Goal: Task Accomplishment & Management: Use online tool/utility

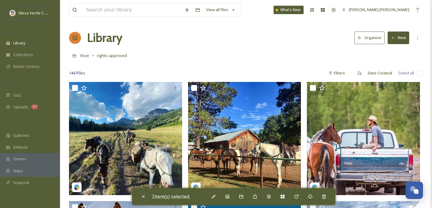
scroll to position [12968, 0]
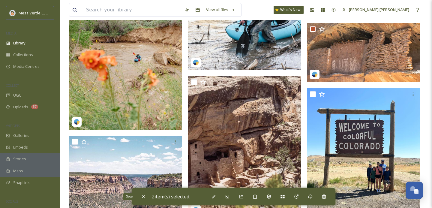
click at [143, 197] on icon at bounding box center [143, 196] width 5 height 5
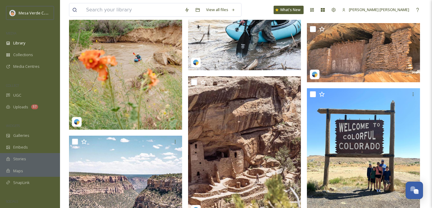
checkbox input "false"
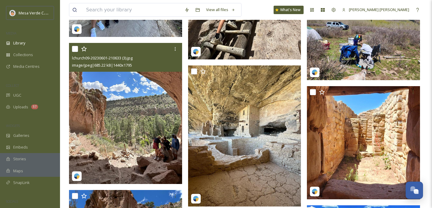
scroll to position [13648, 0]
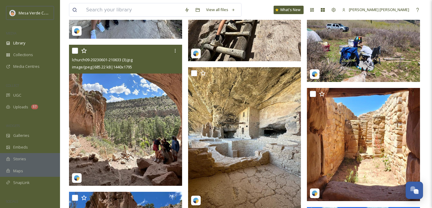
click at [76, 51] on input "checkbox" at bounding box center [75, 51] width 6 height 6
checkbox input "true"
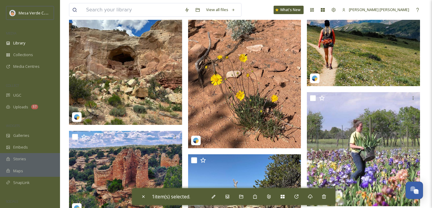
scroll to position [16635, 0]
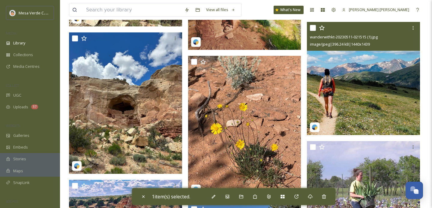
click at [313, 29] on input "checkbox" at bounding box center [313, 28] width 6 height 6
checkbox input "true"
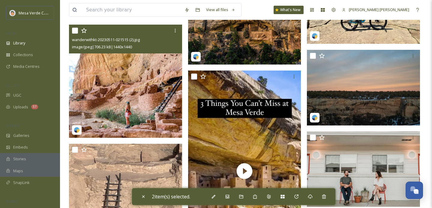
scroll to position [17530, 0]
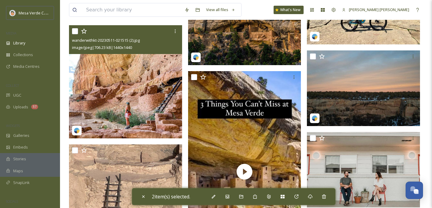
click at [77, 29] on input "checkbox" at bounding box center [75, 31] width 6 height 6
checkbox input "true"
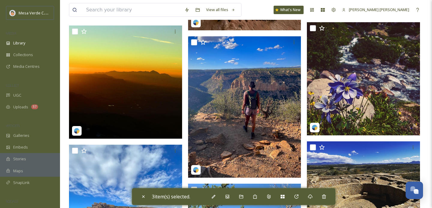
scroll to position [21469, 0]
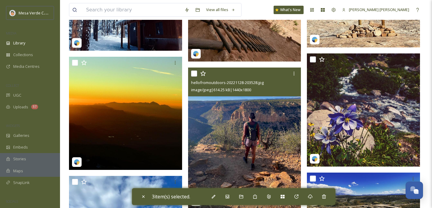
click at [195, 72] on input "checkbox" at bounding box center [194, 74] width 6 height 6
checkbox input "true"
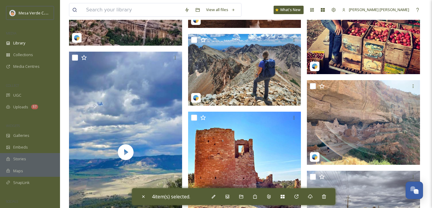
scroll to position [26559, 0]
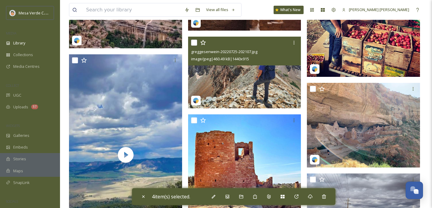
click at [194, 42] on input "checkbox" at bounding box center [194, 43] width 6 height 6
checkbox input "true"
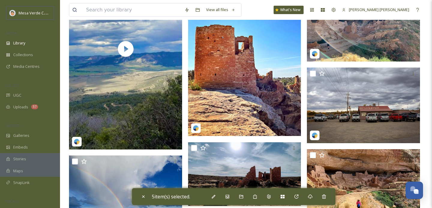
scroll to position [26714, 0]
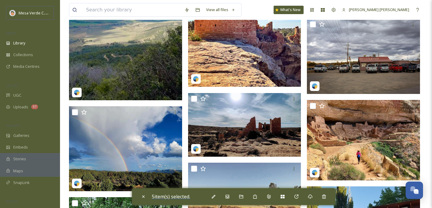
click at [180, 194] on span "5 item(s) selected." at bounding box center [171, 196] width 38 height 7
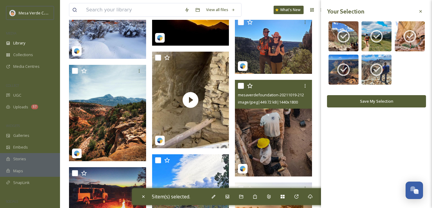
click at [360, 103] on button "Save My Selection" at bounding box center [376, 101] width 99 height 12
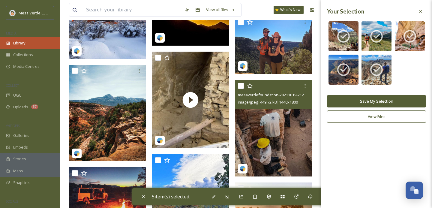
click at [35, 44] on div "Library" at bounding box center [30, 43] width 60 height 12
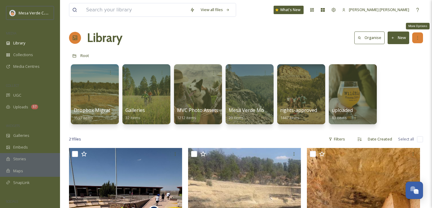
click at [419, 38] on icon at bounding box center [417, 37] width 5 height 5
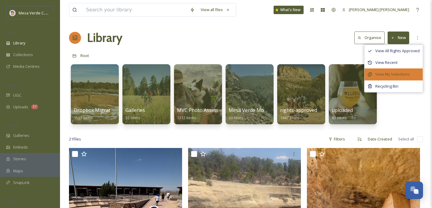
click at [392, 74] on span "View My Selections" at bounding box center [392, 74] width 35 height 6
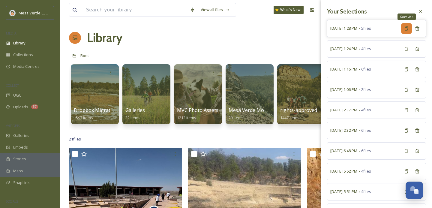
click at [409, 29] on div "Copy Link" at bounding box center [406, 28] width 11 height 11
click at [296, 44] on div "Library Organise New" at bounding box center [246, 38] width 354 height 18
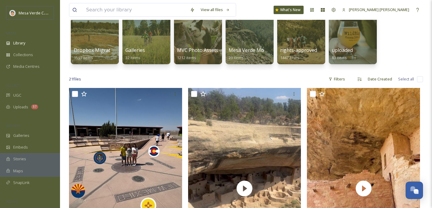
scroll to position [60, 0]
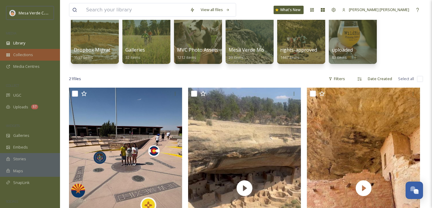
click at [29, 49] on div "Collections" at bounding box center [30, 55] width 60 height 12
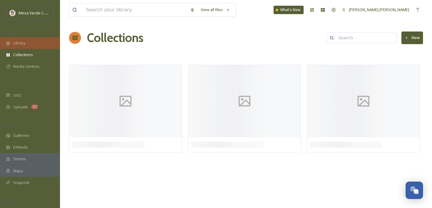
click at [29, 44] on div "Library" at bounding box center [30, 43] width 60 height 12
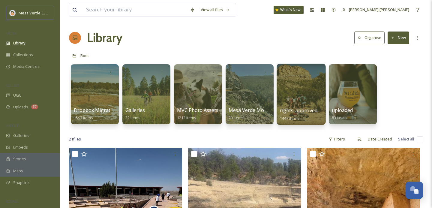
click at [291, 94] on div at bounding box center [301, 94] width 49 height 61
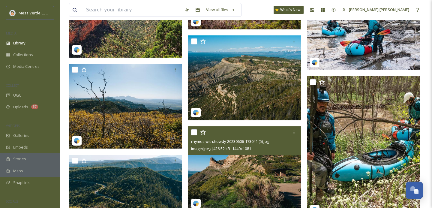
scroll to position [12320, 0]
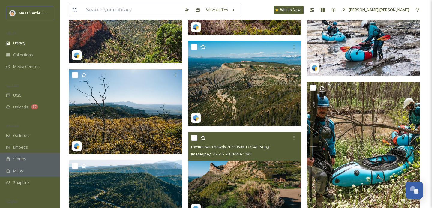
click at [192, 138] on input "checkbox" at bounding box center [194, 138] width 6 height 6
checkbox input "true"
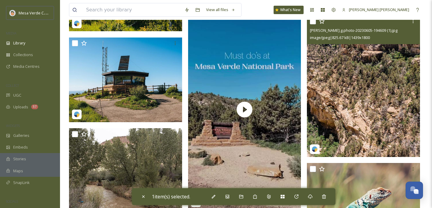
scroll to position [12507, 0]
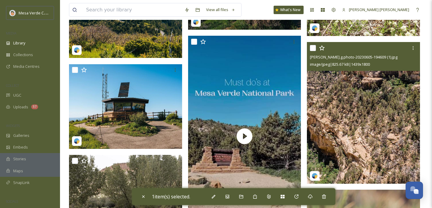
click at [314, 49] on input "checkbox" at bounding box center [313, 48] width 6 height 6
checkbox input "true"
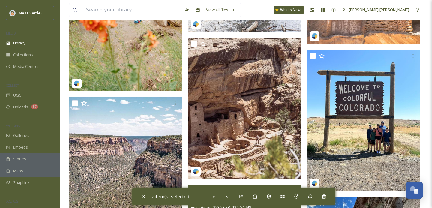
scroll to position [13123, 0]
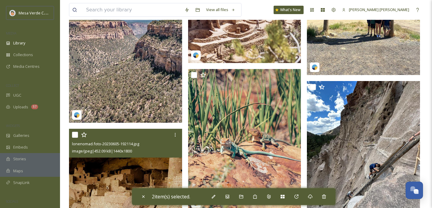
click at [74, 135] on input "checkbox" at bounding box center [75, 135] width 6 height 6
checkbox input "true"
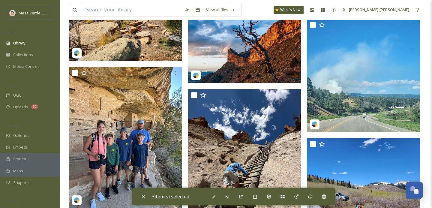
scroll to position [13667, 0]
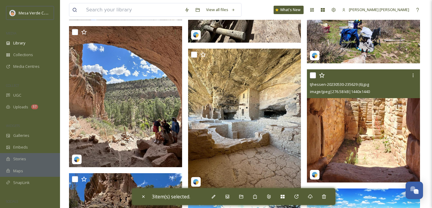
click at [312, 77] on input "checkbox" at bounding box center [313, 75] width 6 height 6
checkbox input "true"
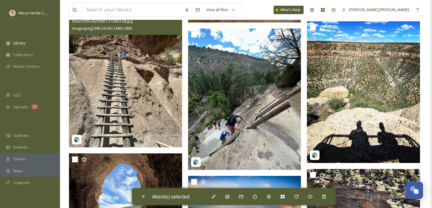
scroll to position [13821, 0]
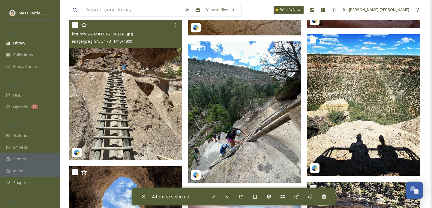
click at [75, 25] on input "checkbox" at bounding box center [75, 25] width 6 height 6
click at [75, 24] on input "checkbox" at bounding box center [75, 25] width 6 height 6
checkbox input "false"
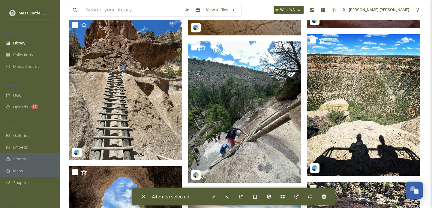
click at [165, 194] on span "4 item(s) selected." at bounding box center [171, 196] width 38 height 7
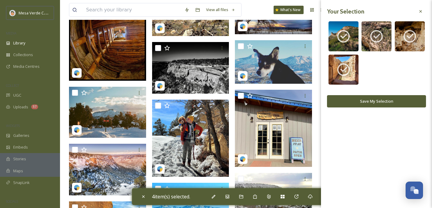
click at [367, 100] on button "Save My Selection" at bounding box center [376, 101] width 99 height 12
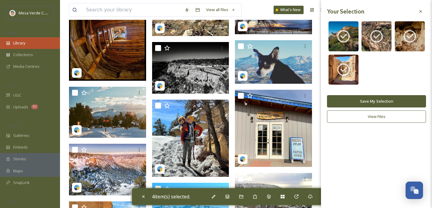
click at [27, 44] on div "Library" at bounding box center [30, 43] width 60 height 12
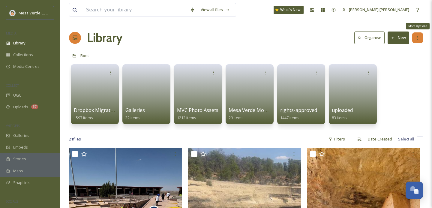
click at [413, 36] on div "More Options" at bounding box center [417, 37] width 11 height 11
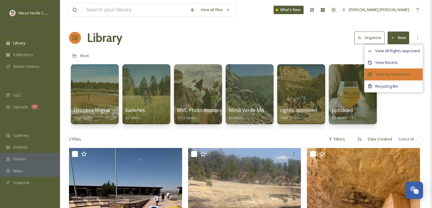
click at [394, 74] on span "View My Selections" at bounding box center [392, 74] width 35 height 6
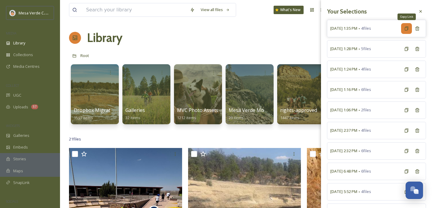
click at [404, 29] on icon at bounding box center [406, 28] width 5 height 5
click at [418, 12] on div at bounding box center [420, 11] width 11 height 11
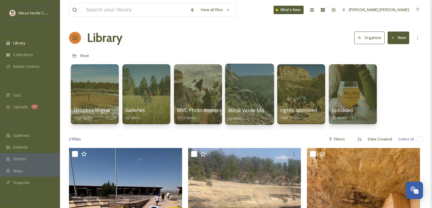
click at [240, 104] on div at bounding box center [249, 94] width 49 height 61
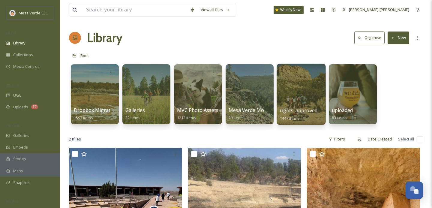
click at [299, 97] on div at bounding box center [301, 94] width 49 height 61
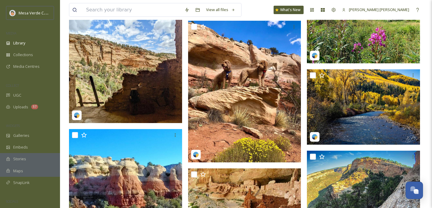
scroll to position [21809, 0]
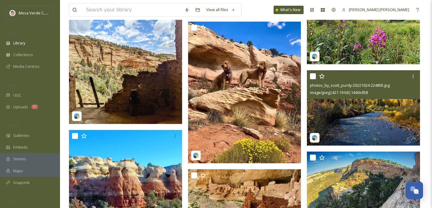
click at [314, 77] on input "checkbox" at bounding box center [313, 76] width 6 height 6
checkbox input "true"
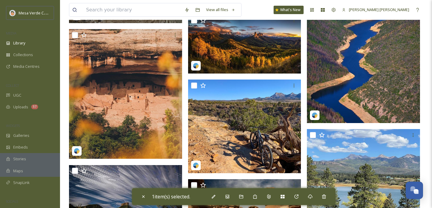
scroll to position [23184, 0]
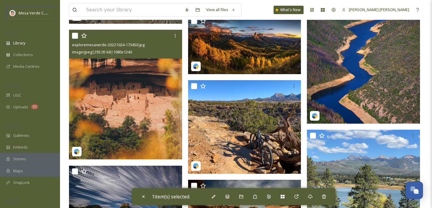
click at [74, 35] on input "checkbox" at bounding box center [75, 36] width 6 height 6
checkbox input "true"
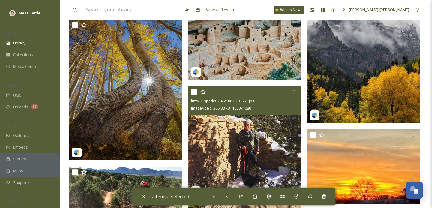
scroll to position [23473, 0]
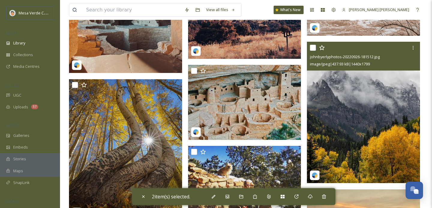
click at [311, 49] on input "checkbox" at bounding box center [313, 48] width 6 height 6
checkbox input "true"
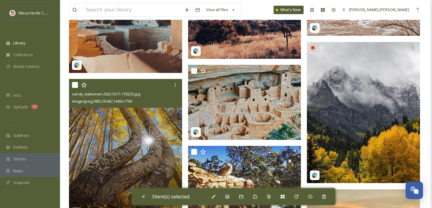
click at [77, 83] on input "checkbox" at bounding box center [75, 85] width 6 height 6
checkbox input "true"
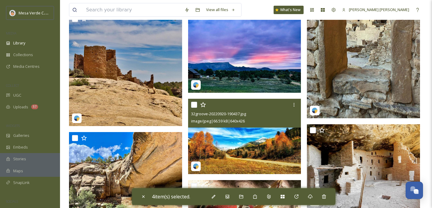
scroll to position [24104, 0]
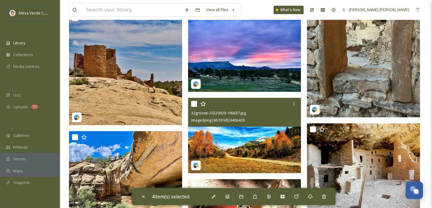
click at [194, 102] on input "checkbox" at bounding box center [194, 104] width 6 height 6
checkbox input "true"
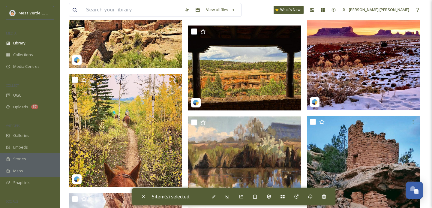
scroll to position [24680, 0]
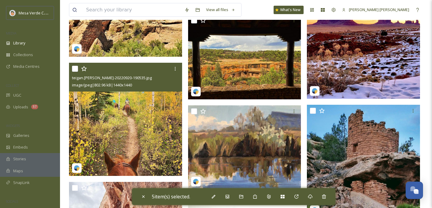
click at [75, 68] on input "checkbox" at bounding box center [75, 69] width 6 height 6
checkbox input "true"
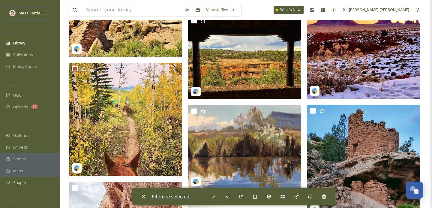
click at [165, 196] on span "6 item(s) selected." at bounding box center [171, 196] width 38 height 7
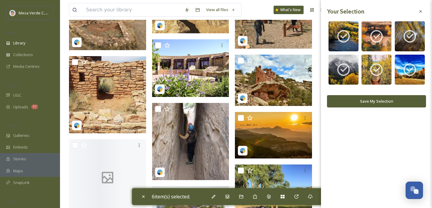
click at [362, 103] on button "Save My Selection" at bounding box center [376, 101] width 99 height 12
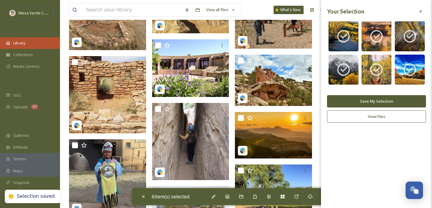
click at [38, 42] on div "Library" at bounding box center [30, 43] width 60 height 12
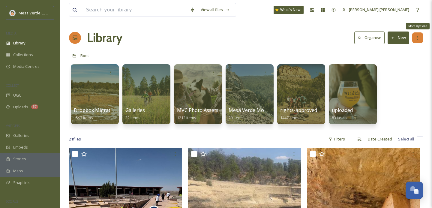
click at [416, 38] on icon at bounding box center [417, 37] width 5 height 5
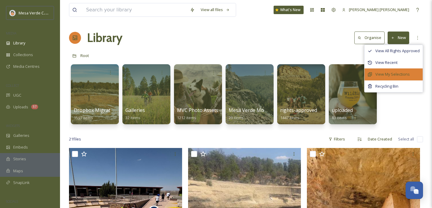
click at [398, 75] on span "View My Selections" at bounding box center [392, 74] width 35 height 6
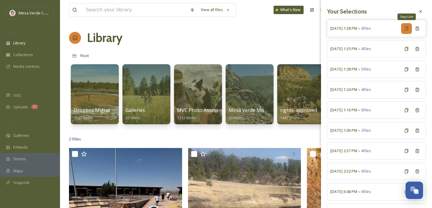
click at [407, 32] on div "Copy Link" at bounding box center [406, 28] width 11 height 11
